Goal: Task Accomplishment & Management: Manage account settings

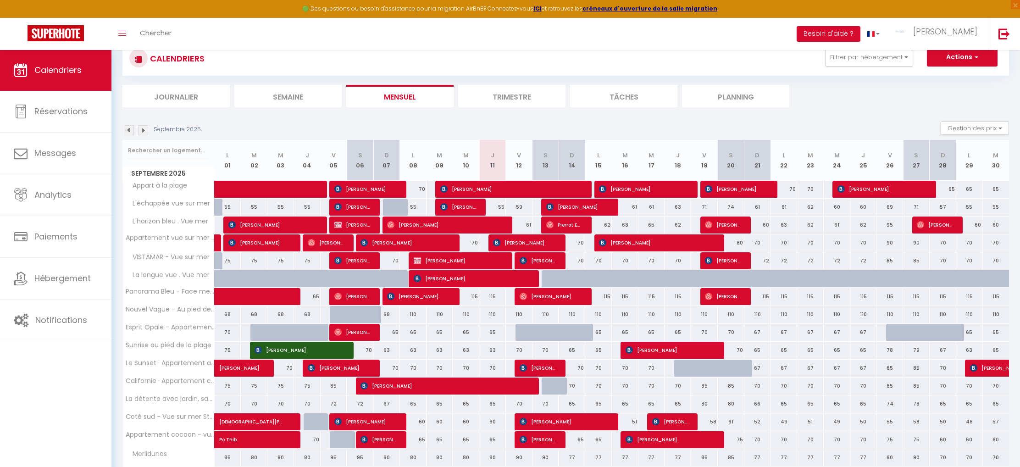
scroll to position [38, 0]
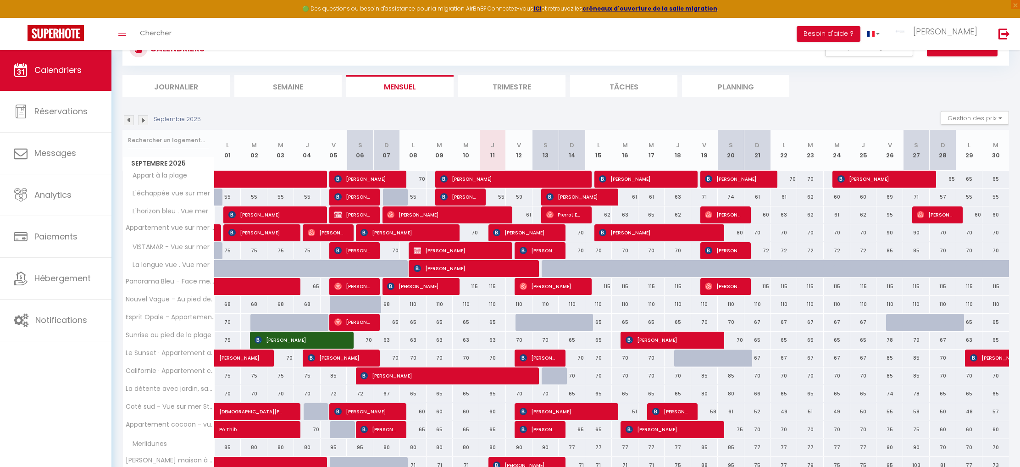
click at [524, 323] on div at bounding box center [528, 322] width 27 height 17
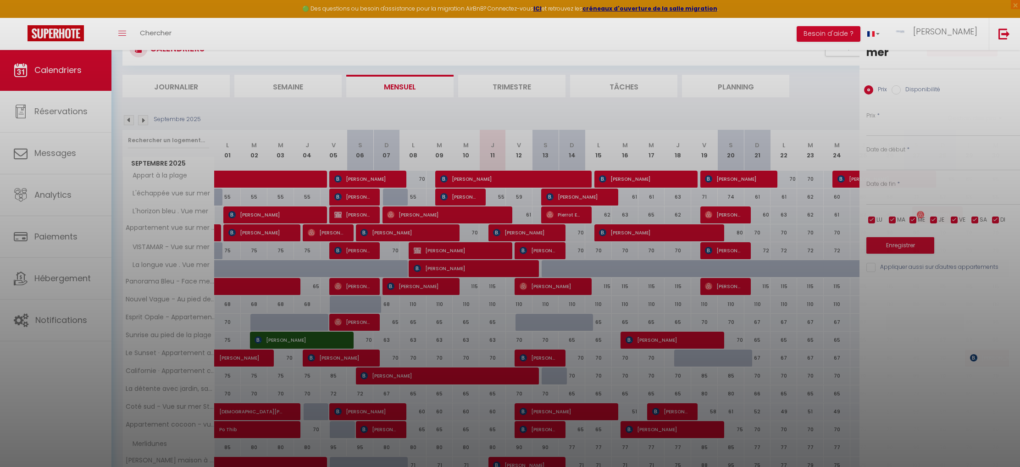
type input "80"
type input "Ven 12 Septembre 2025"
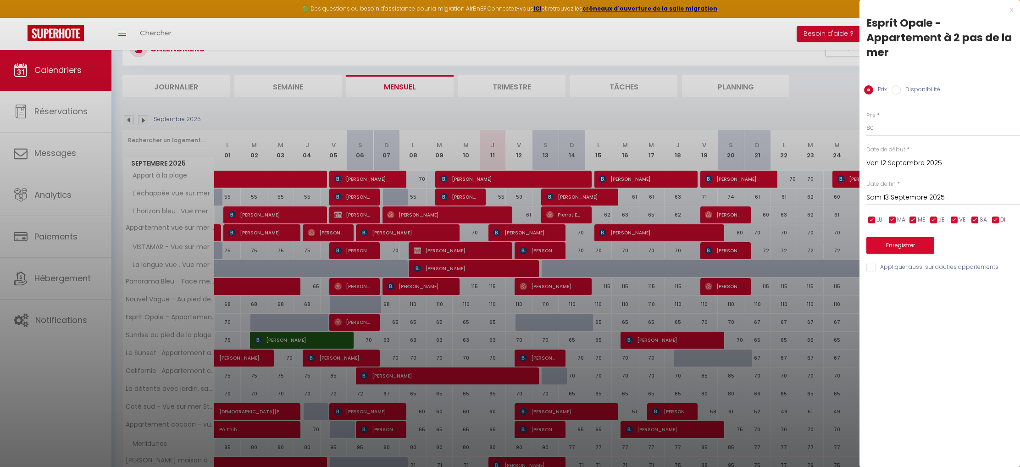
click at [886, 194] on input "Sam 13 Septembre 2025" at bounding box center [943, 198] width 154 height 12
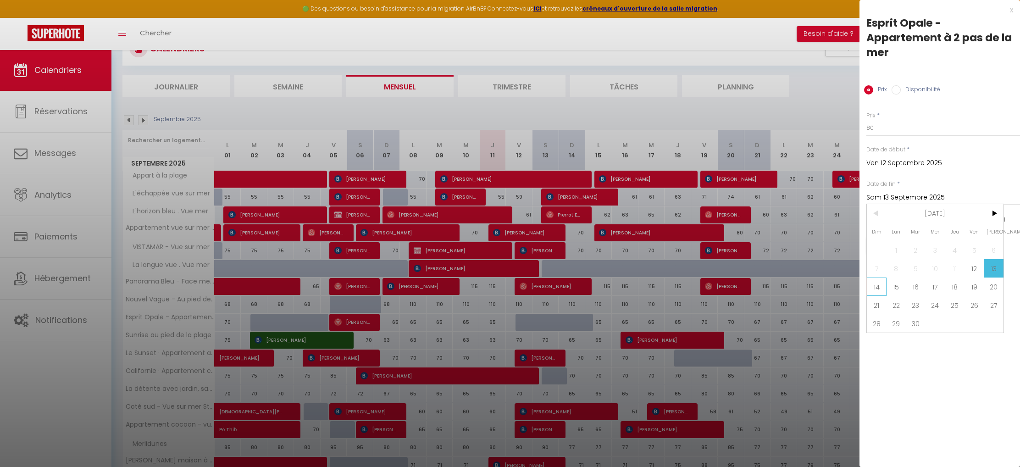
click at [885, 288] on span "14" at bounding box center [877, 286] width 20 height 18
type input "Dim 14 Septembre 2025"
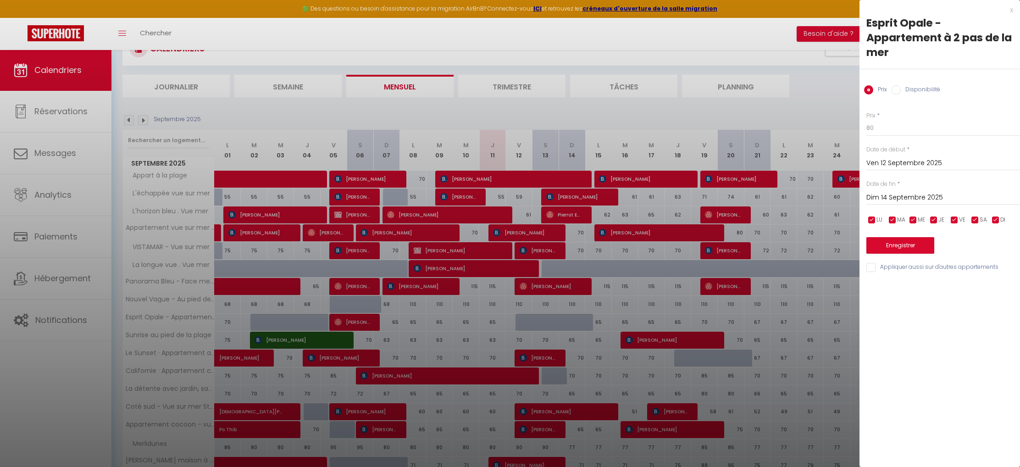
click at [897, 87] on input "Disponibilité" at bounding box center [896, 89] width 9 height 9
radio input "true"
radio input "false"
select select "0"
click at [893, 245] on button "Enregistrer" at bounding box center [900, 246] width 68 height 17
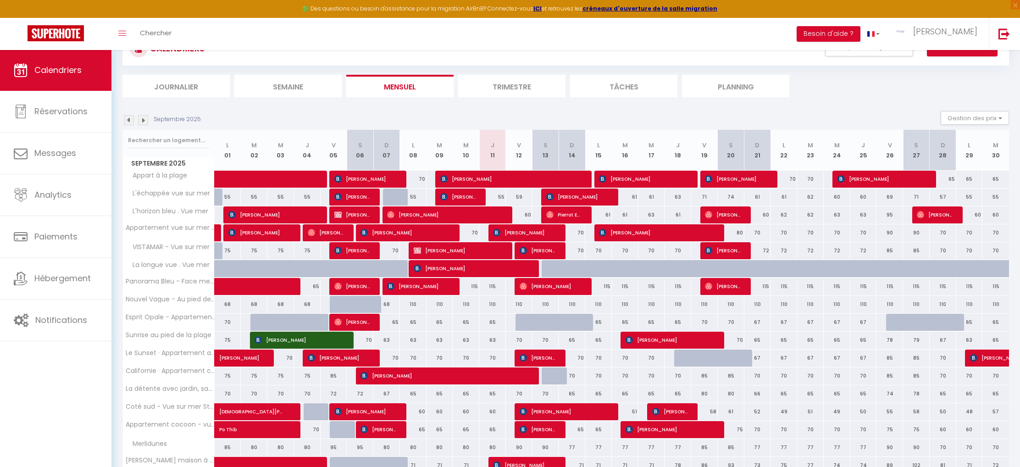
click at [519, 322] on div at bounding box center [528, 322] width 27 height 17
select select "1"
type input "Ven 12 Septembre 2025"
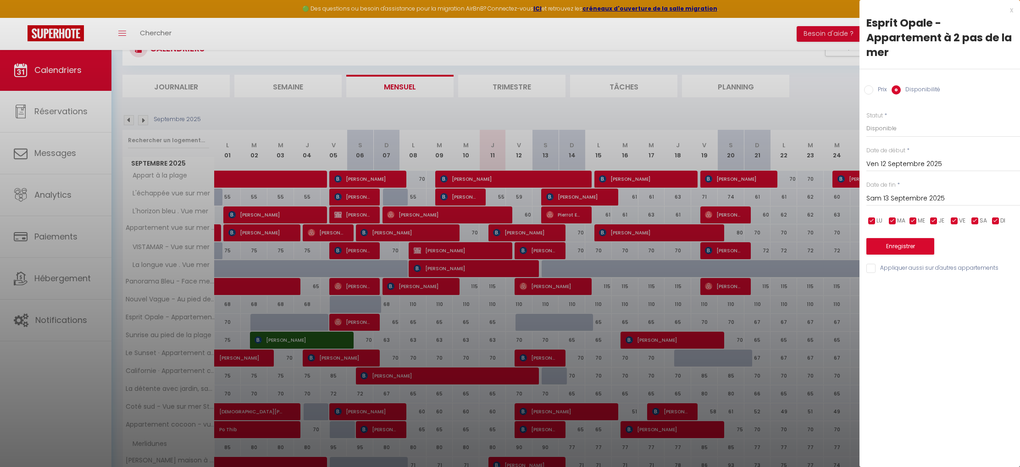
drag, startPoint x: 875, startPoint y: 198, endPoint x: 882, endPoint y: 205, distance: 9.4
click at [877, 198] on input "Sam 13 Septembre 2025" at bounding box center [943, 199] width 154 height 12
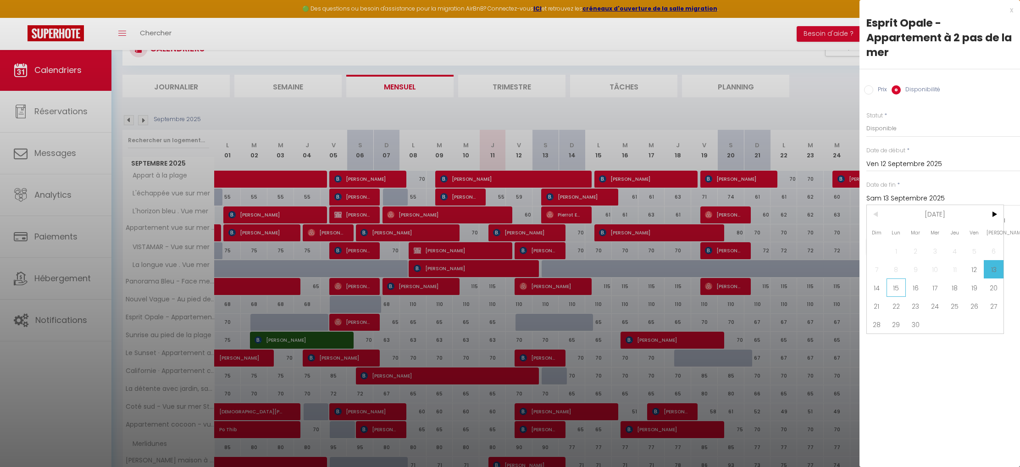
click at [903, 288] on span "15" at bounding box center [896, 287] width 20 height 18
type input "Lun 15 Septembre 2025"
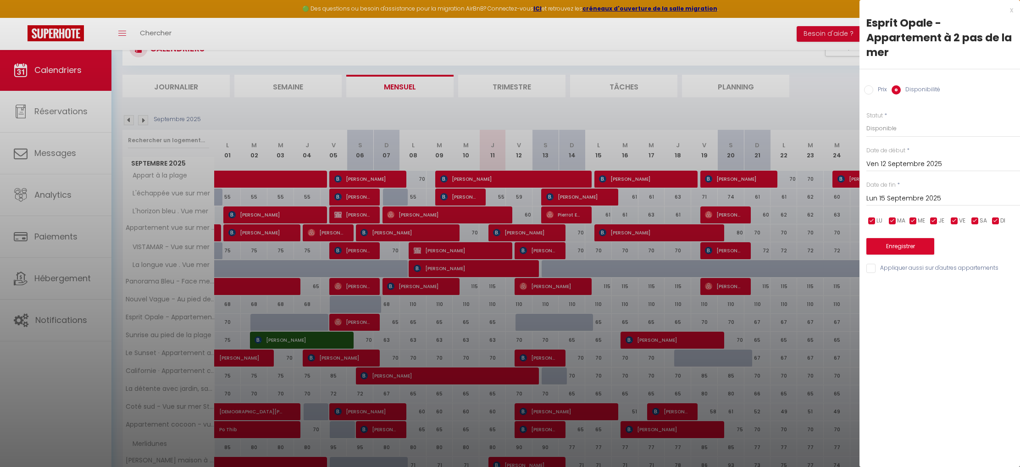
click at [890, 238] on button "Enregistrer" at bounding box center [900, 246] width 68 height 17
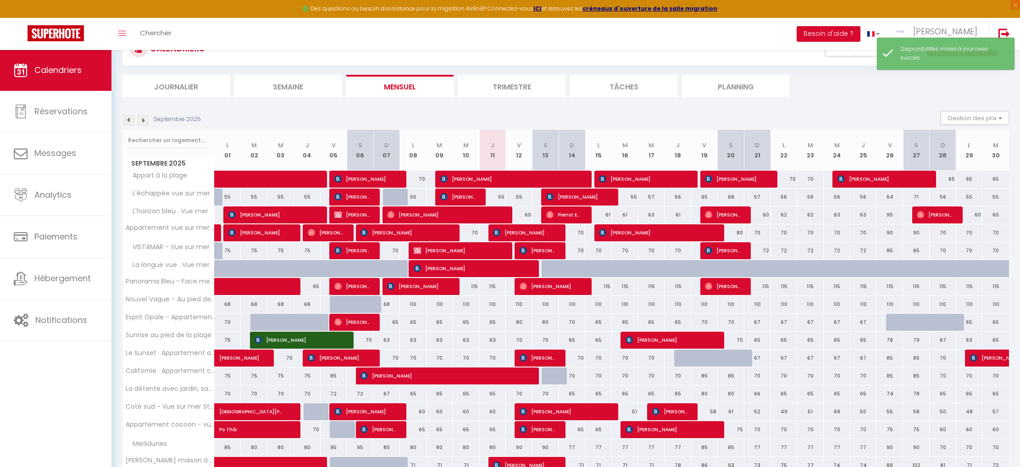
click at [511, 321] on div "80" at bounding box center [519, 322] width 27 height 17
select select "1"
type input "Ven 12 Septembre 2025"
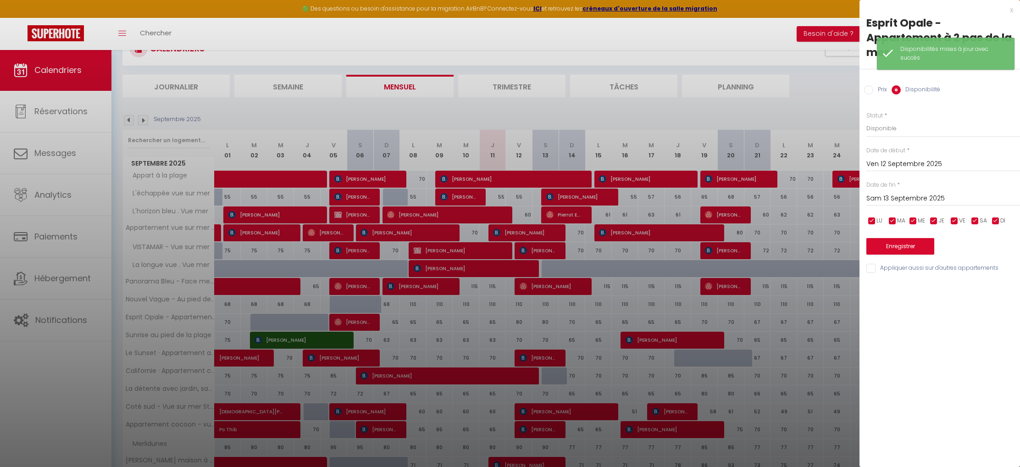
click at [878, 199] on input "Sam 13 Septembre 2025" at bounding box center [943, 199] width 154 height 12
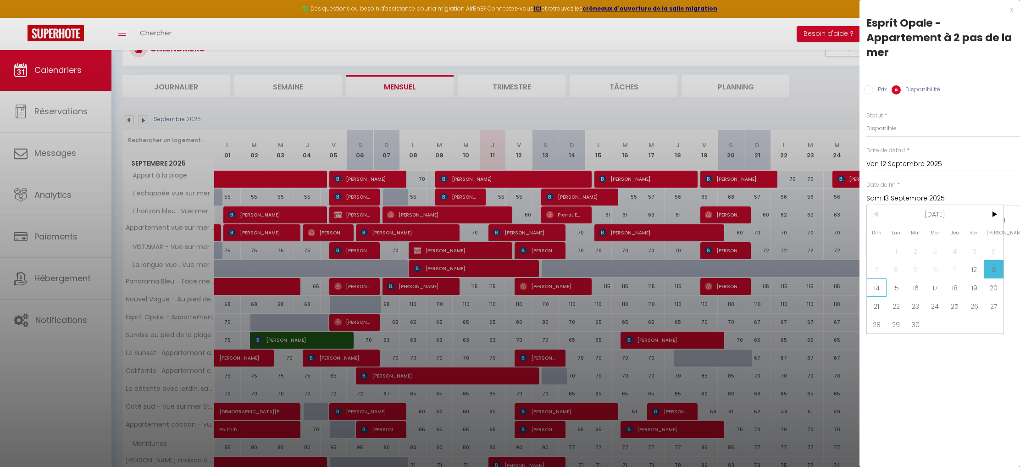
click at [882, 286] on span "14" at bounding box center [877, 287] width 20 height 18
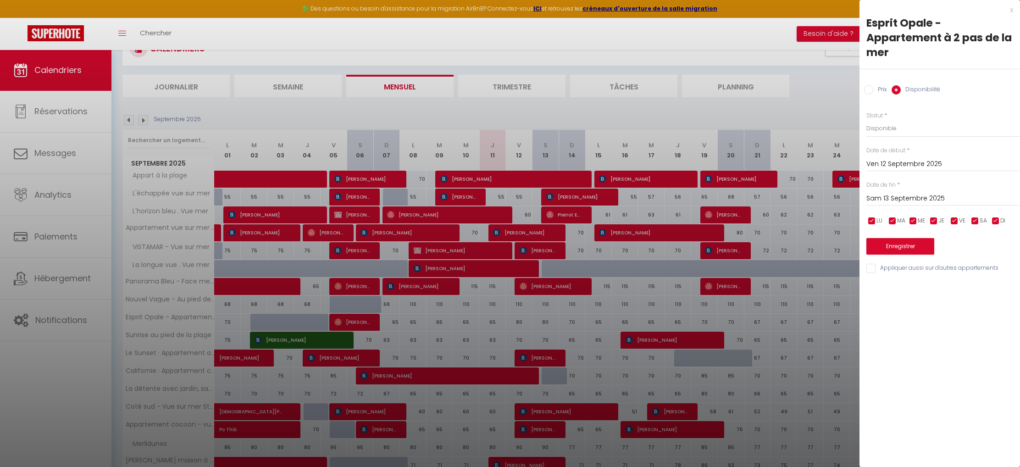
type input "Dim 14 Septembre 2025"
click at [870, 88] on input "Prix" at bounding box center [868, 89] width 9 height 9
radio input "true"
radio input "false"
drag, startPoint x: 876, startPoint y: 126, endPoint x: 853, endPoint y: 130, distance: 23.2
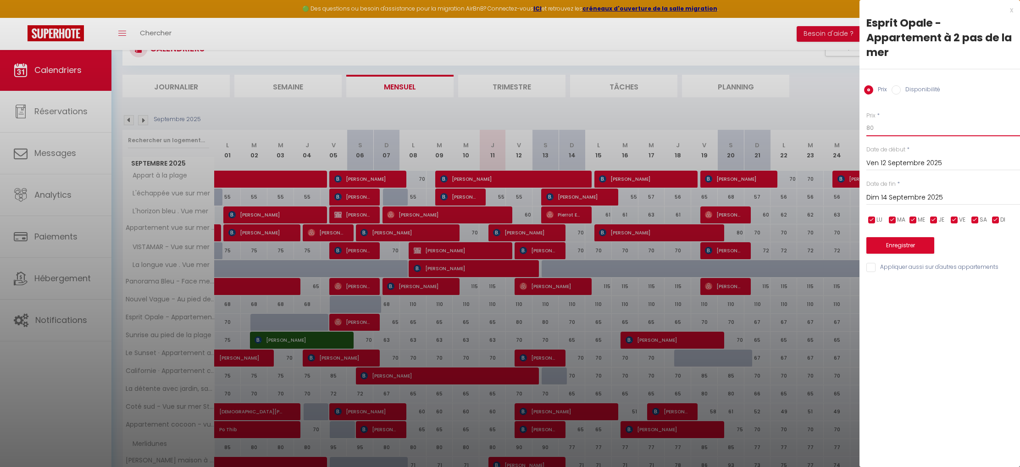
click at [853, 130] on body "🟢 Des questions ou besoin d'assistance pour la migration AirBnB? Connectez-vous…" at bounding box center [510, 299] width 1020 height 577
type input "70"
click at [903, 246] on button "Enregistrer" at bounding box center [900, 245] width 68 height 17
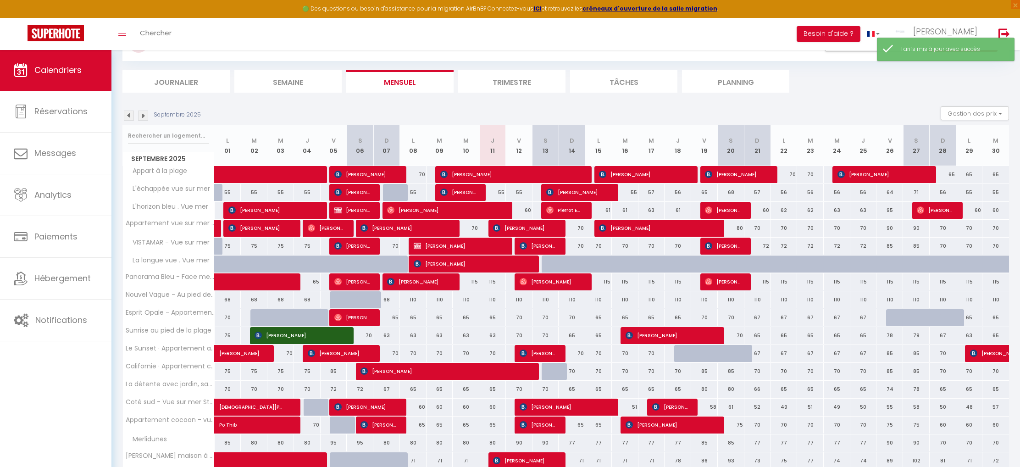
scroll to position [43, 0]
